Goal: Task Accomplishment & Management: Complete application form

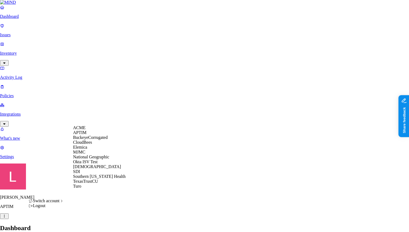
click at [92, 129] on div "ACME" at bounding box center [99, 127] width 52 height 5
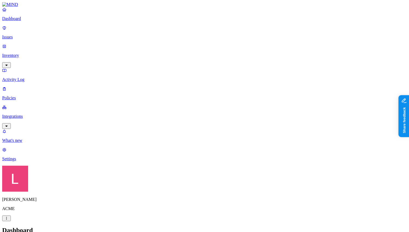
click at [39, 95] on p "Policies" at bounding box center [204, 97] width 405 height 5
click at [18, 21] on p "Dashboard" at bounding box center [204, 18] width 405 height 5
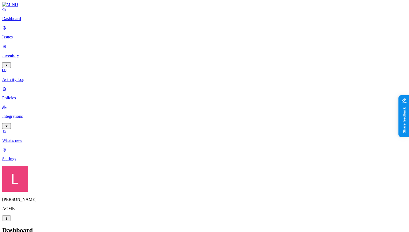
click at [30, 95] on p "Policies" at bounding box center [204, 97] width 405 height 5
click at [19, 20] on link "Dashboard" at bounding box center [204, 14] width 405 height 14
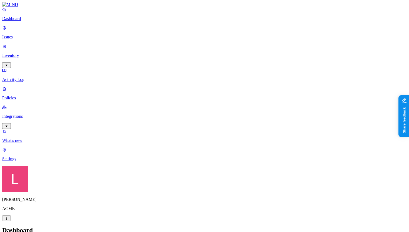
click at [13, 95] on p "Policies" at bounding box center [204, 97] width 405 height 5
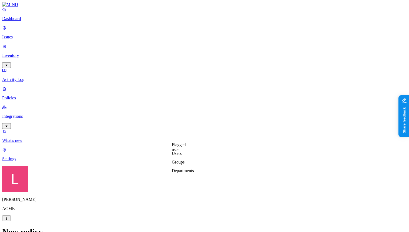
click at [184, 79] on label "Classification" at bounding box center [178, 76] width 24 height 5
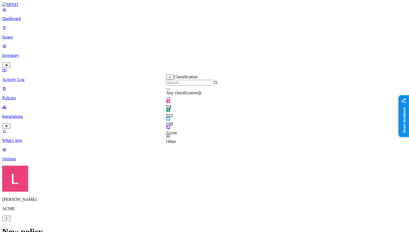
click at [170, 125] on button "button" at bounding box center [168, 124] width 4 height 2
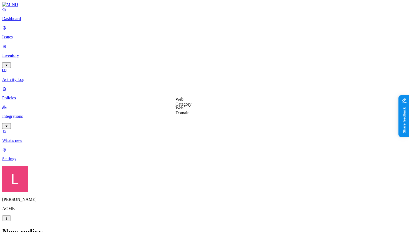
click at [190, 110] on label "Web Domain" at bounding box center [183, 109] width 14 height 9
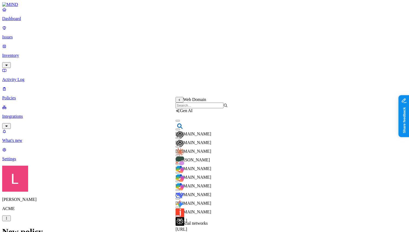
click at [194, 108] on input "search" at bounding box center [200, 106] width 48 height 6
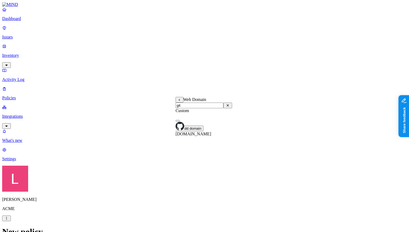
type input "git"
click at [180, 121] on button "button" at bounding box center [178, 121] width 4 height 2
click at [189, 126] on label "Web Category" at bounding box center [184, 124] width 16 height 9
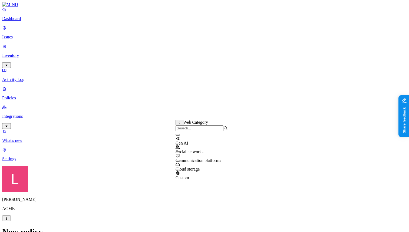
click at [180, 135] on button "button" at bounding box center [178, 135] width 4 height 2
click at [183, 173] on label "Departments" at bounding box center [183, 170] width 22 height 5
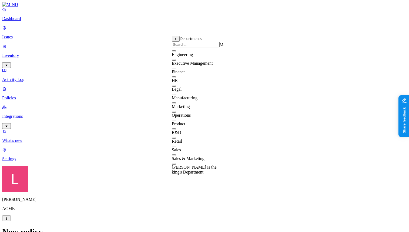
click at [176, 69] on button "button" at bounding box center [174, 69] width 4 height 2
click at [176, 78] on button "button" at bounding box center [174, 77] width 4 height 2
click at [176, 87] on button "button" at bounding box center [174, 86] width 4 height 2
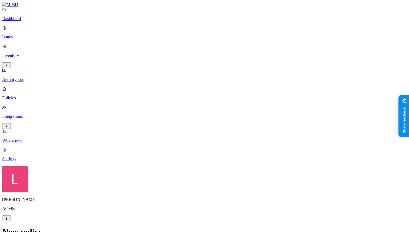
scroll to position [261, 0]
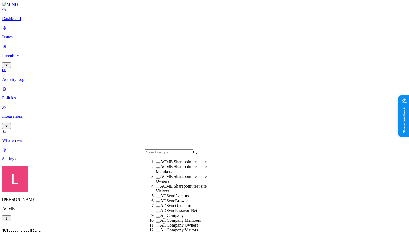
click at [156, 198] on button "button" at bounding box center [158, 197] width 4 height 2
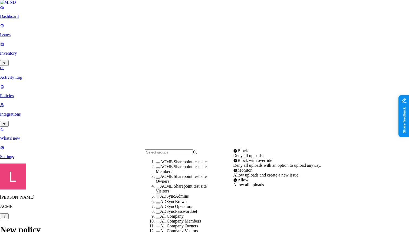
select select "2"
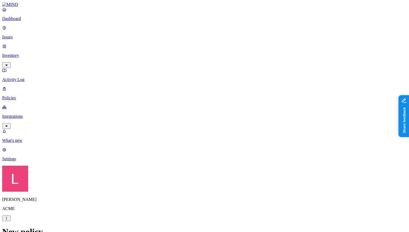
scroll to position [0, 0]
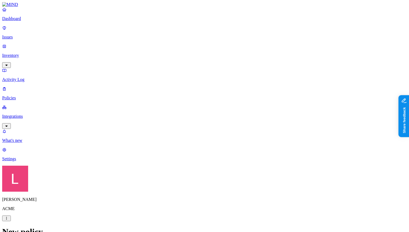
scroll to position [169, 0]
click at [190, 76] on label "Classification" at bounding box center [178, 73] width 24 height 5
click at [170, 105] on button "button" at bounding box center [168, 104] width 4 height 2
click at [170, 131] on button "button" at bounding box center [168, 130] width 4 height 2
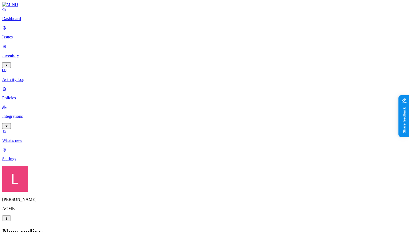
click at [177, 115] on label "Public access" at bounding box center [171, 115] width 11 height 9
click at [193, 109] on label "Anyone with link" at bounding box center [179, 104] width 27 height 9
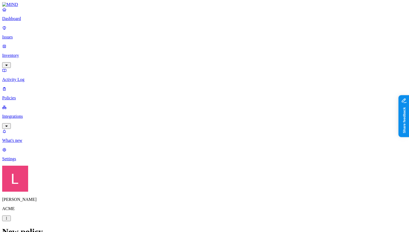
scroll to position [197, 0]
click at [179, 96] on label "Application type" at bounding box center [176, 93] width 21 height 9
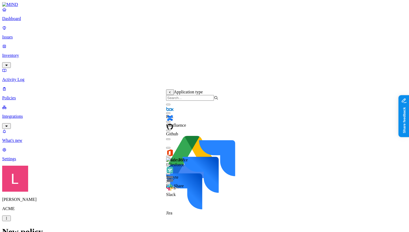
click at [170, 105] on button "button" at bounding box center [168, 105] width 4 height 2
click at [170, 131] on button "button" at bounding box center [168, 131] width 4 height 2
click at [170, 148] on button "button" at bounding box center [168, 148] width 4 height 2
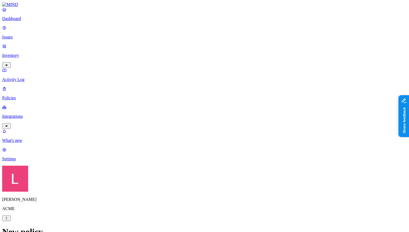
click at [22, 35] on p "Issues" at bounding box center [204, 37] width 405 height 5
click at [39, 68] on link "Activity Log" at bounding box center [204, 75] width 405 height 14
click at [28, 21] on p "Dashboard" at bounding box center [204, 18] width 405 height 5
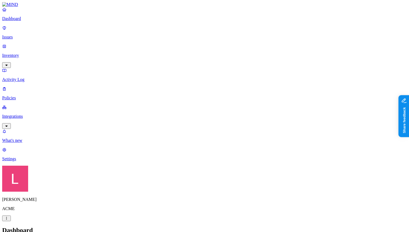
click at [38, 21] on p "Dashboard" at bounding box center [204, 18] width 405 height 5
click at [33, 35] on p "Issues" at bounding box center [204, 37] width 405 height 5
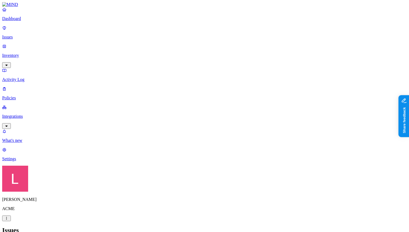
click at [31, 77] on p "Activity Log" at bounding box center [204, 79] width 405 height 5
